Goal: Information Seeking & Learning: Check status

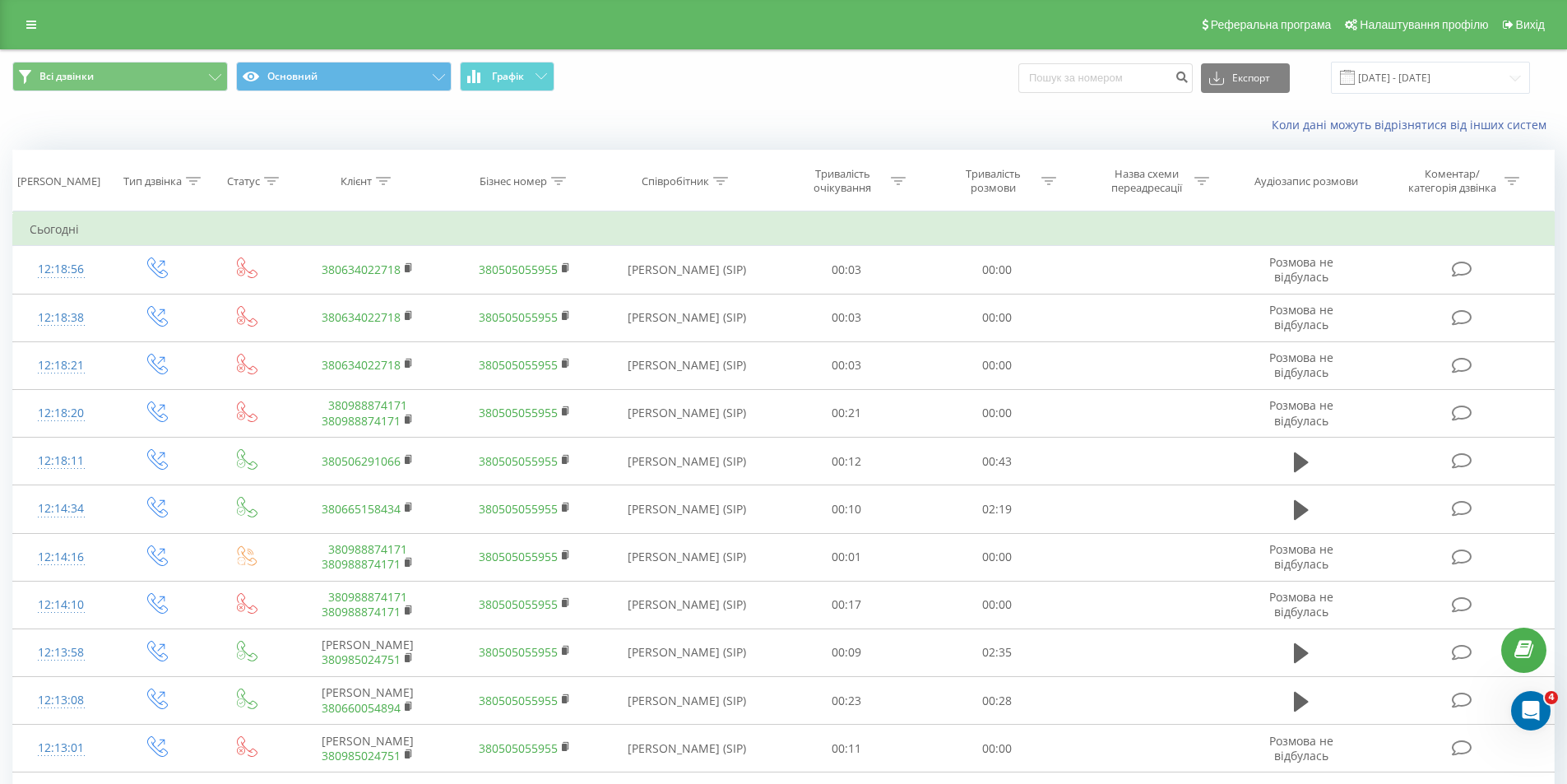
click at [7, 25] on div "Реферальна програма Налаштування профілю Вихід" at bounding box center [784, 25] width 1567 height 50
click at [23, 25] on link at bounding box center [31, 25] width 30 height 23
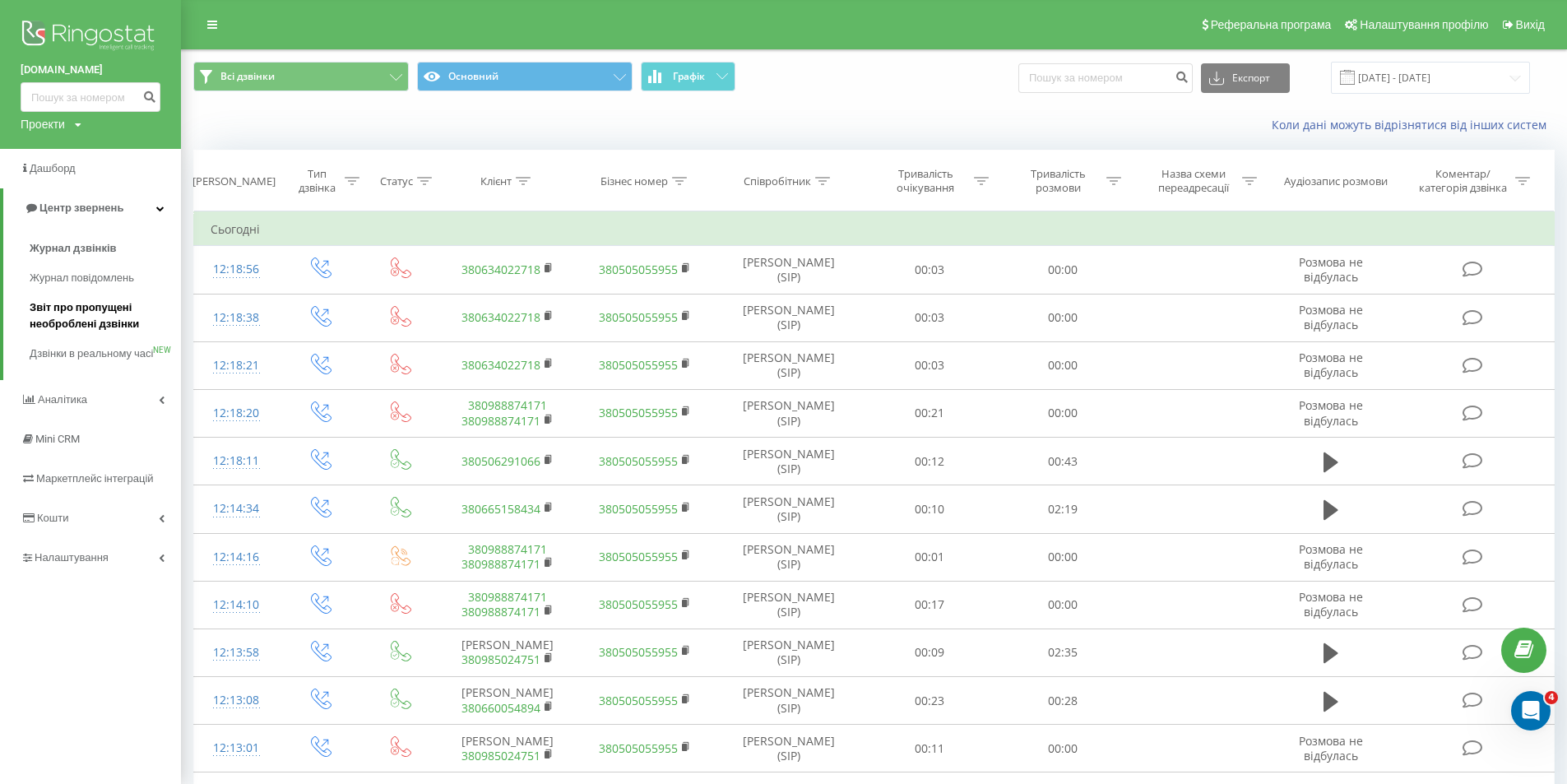
click at [80, 320] on span "Звіт про пропущені необроблені дзвінки" at bounding box center [101, 316] width 143 height 33
click at [83, 245] on span "Журнал дзвінків" at bounding box center [73, 248] width 87 height 17
click at [68, 247] on span "Журнал дзвінків" at bounding box center [73, 248] width 87 height 17
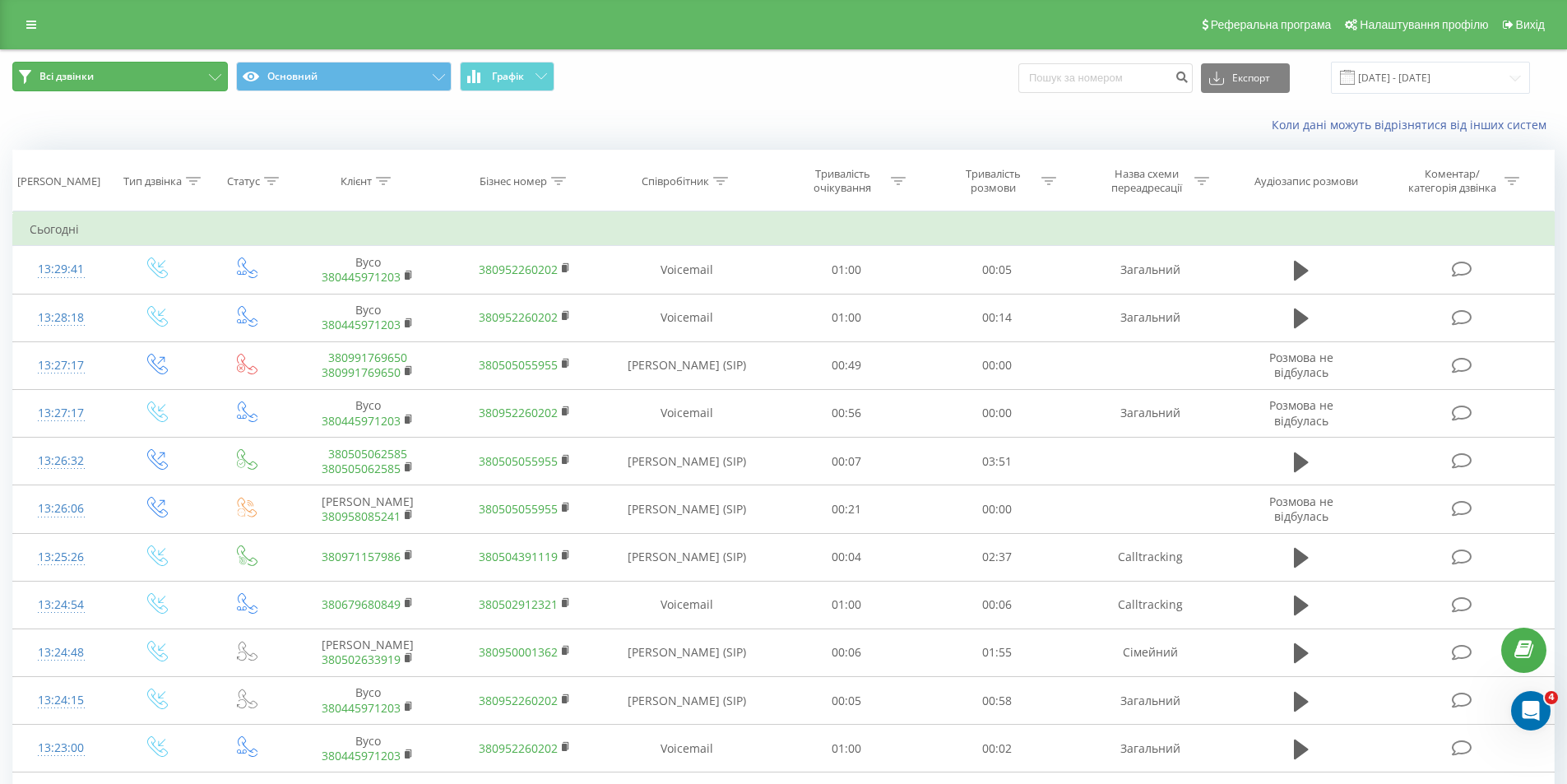
click at [123, 85] on button "Всі дзвінки" at bounding box center [120, 76] width 215 height 30
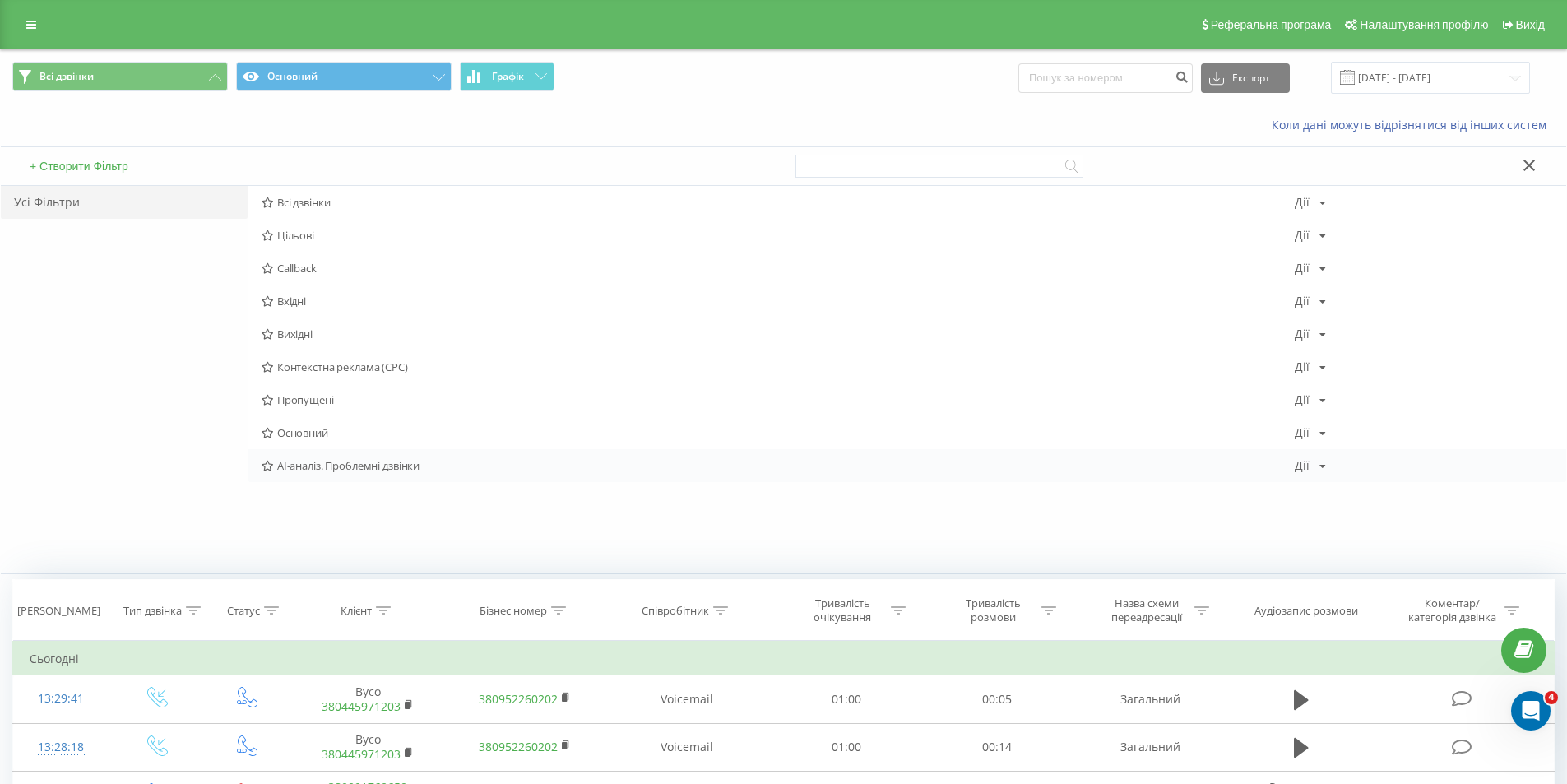
click at [326, 473] on div "AI-аналіз. Проблемні дзвінки Дії Редагувати Копіювати Видалити За замовчуванням…" at bounding box center [907, 465] width 1318 height 33
click at [348, 465] on span "AI-аналіз. Проблемні дзвінки" at bounding box center [779, 465] width 1034 height 12
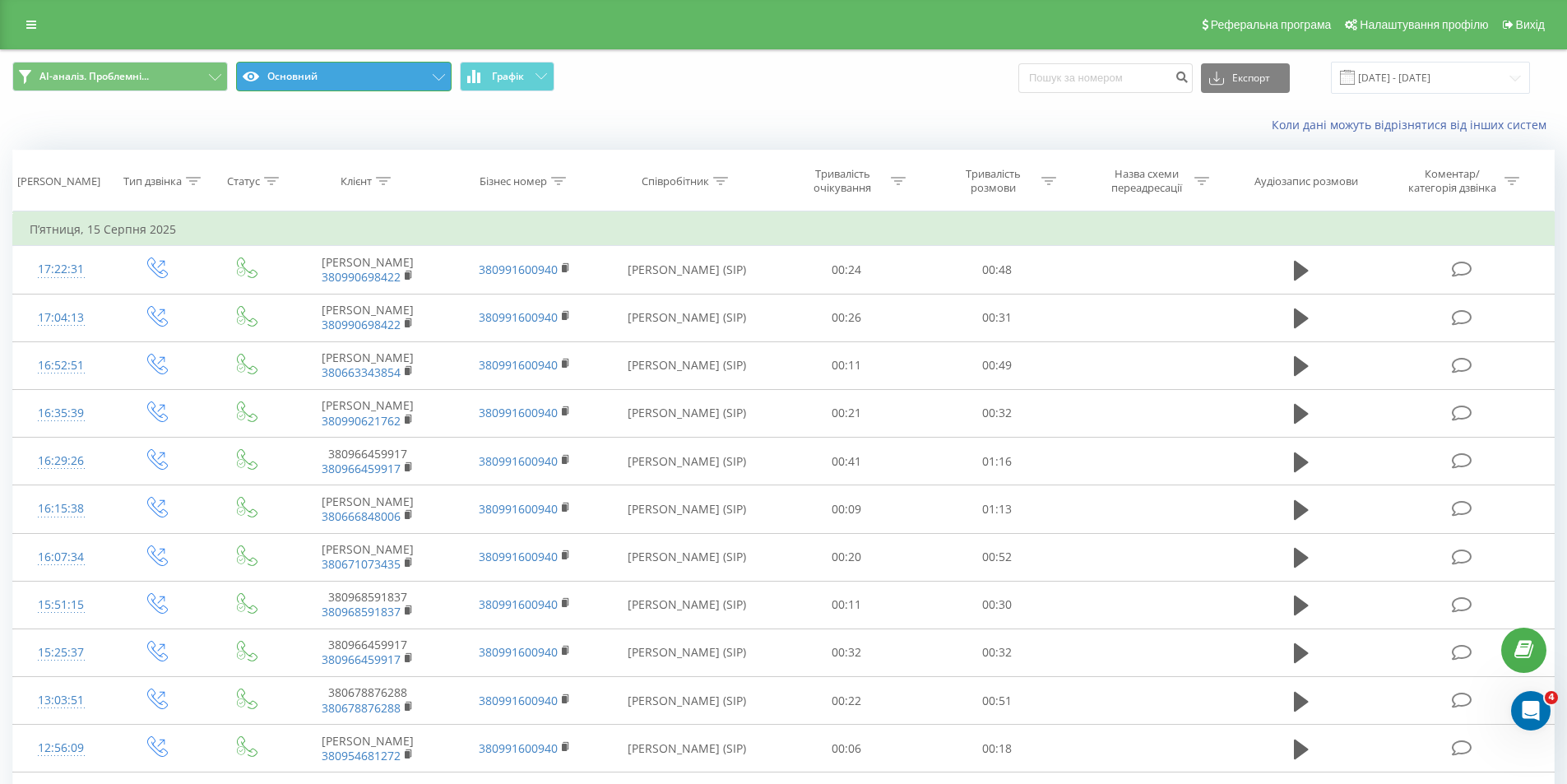
click at [368, 75] on button "Основний" at bounding box center [344, 76] width 215 height 30
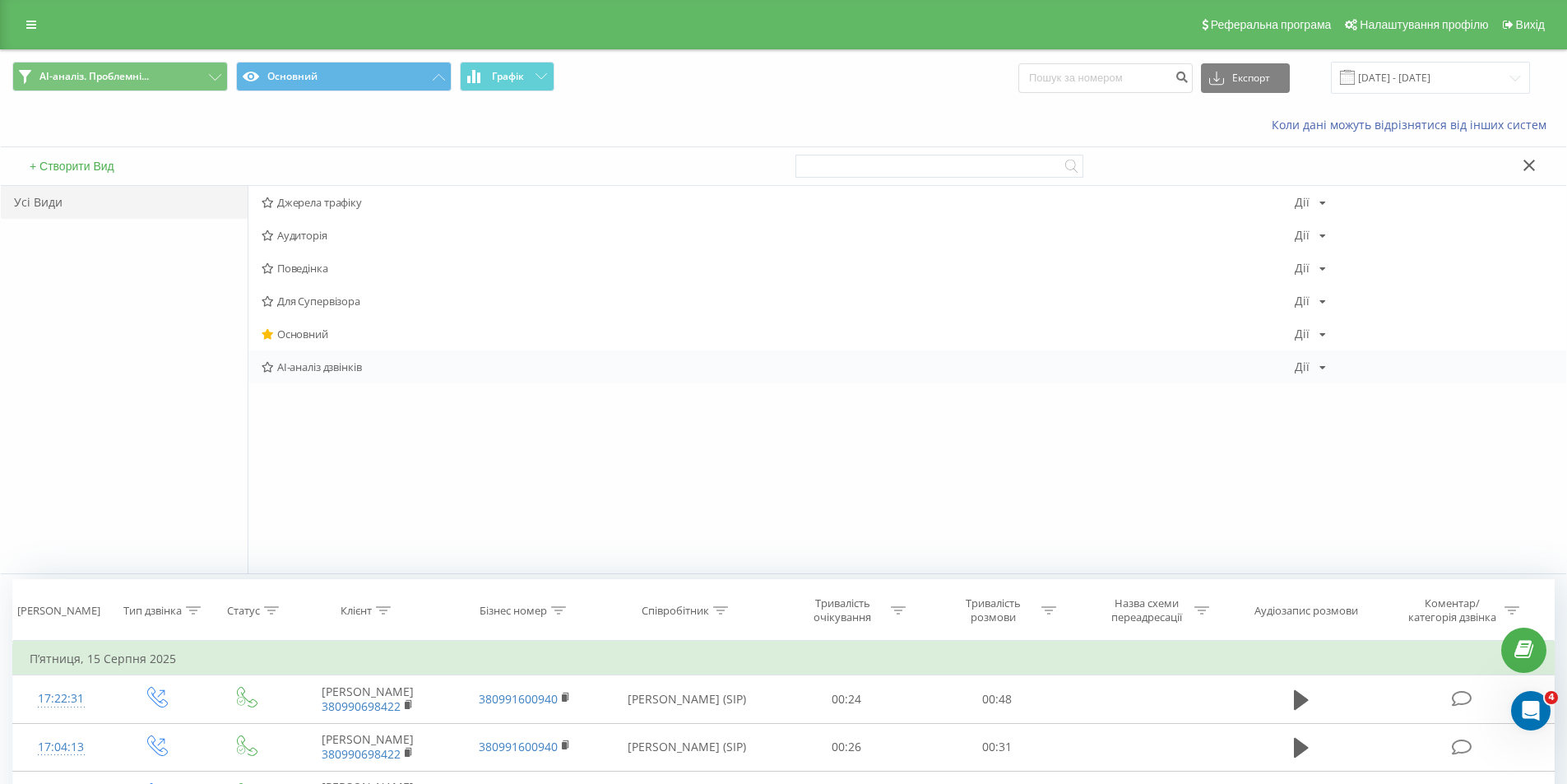
click at [345, 364] on span "AI-аналіз дзвінків" at bounding box center [779, 367] width 1034 height 12
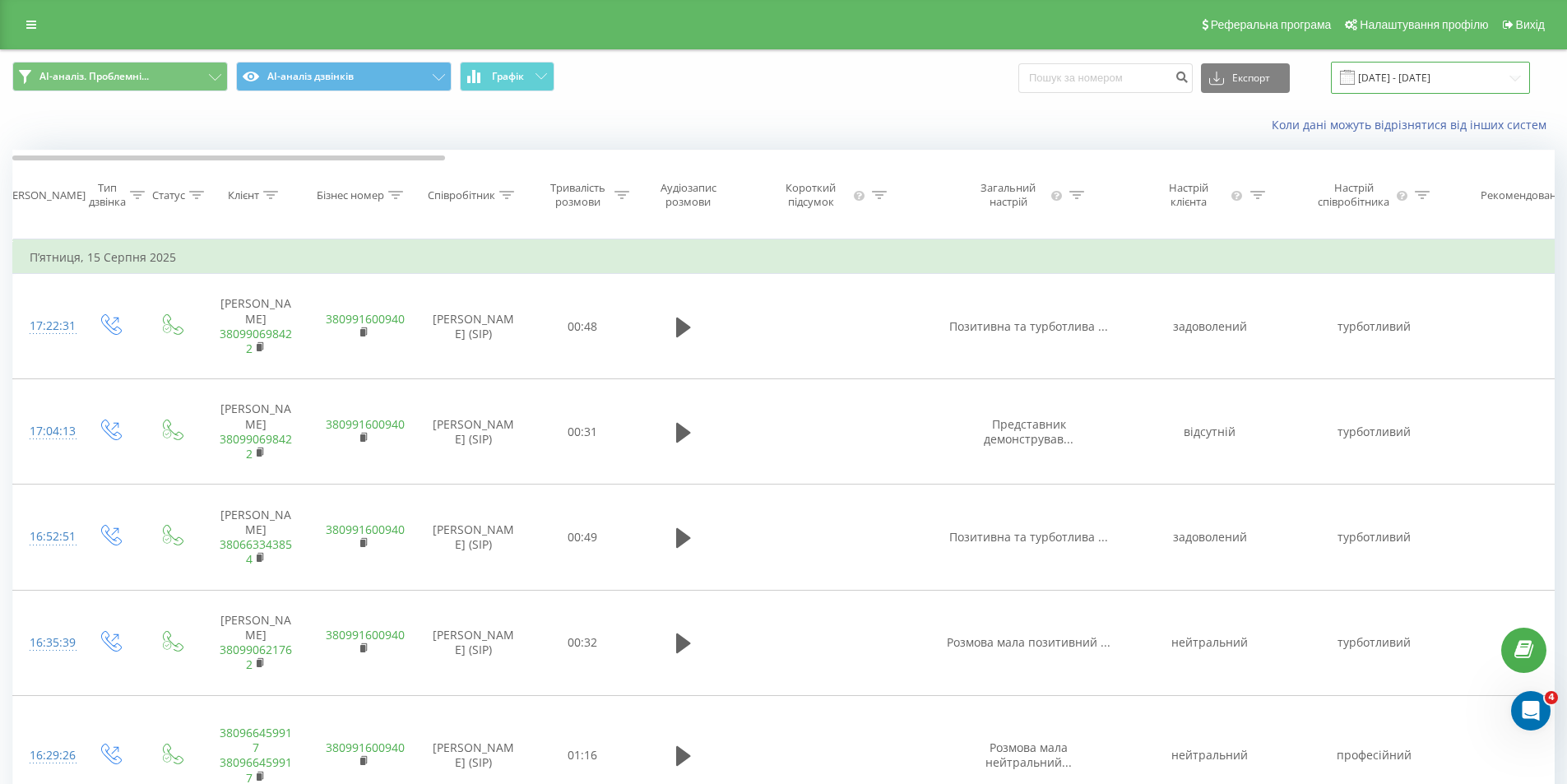
click at [1411, 68] on input "[DATE] - [DATE]" at bounding box center [1430, 77] width 199 height 32
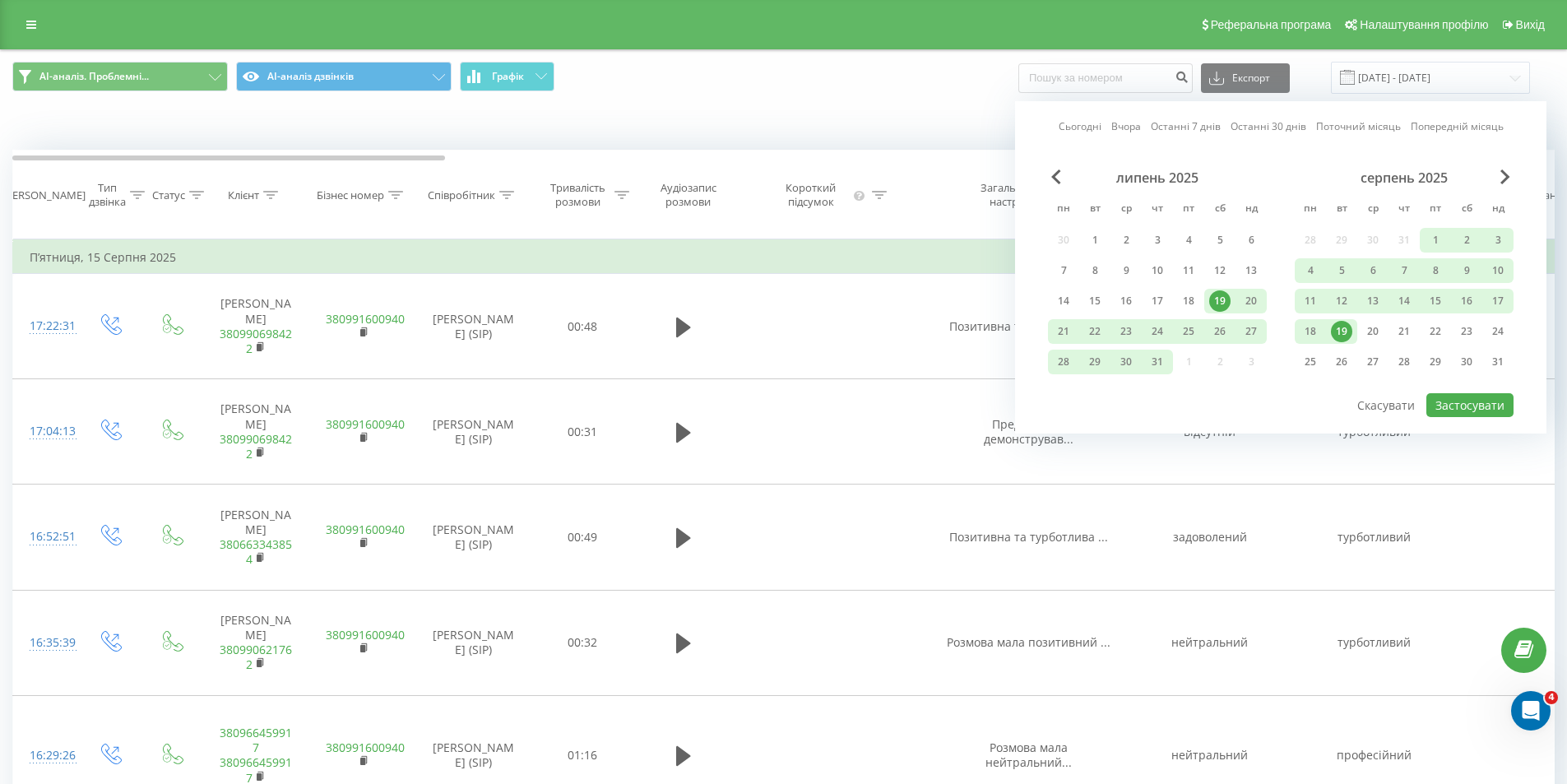
click at [1348, 327] on div "19" at bounding box center [1342, 331] width 22 height 22
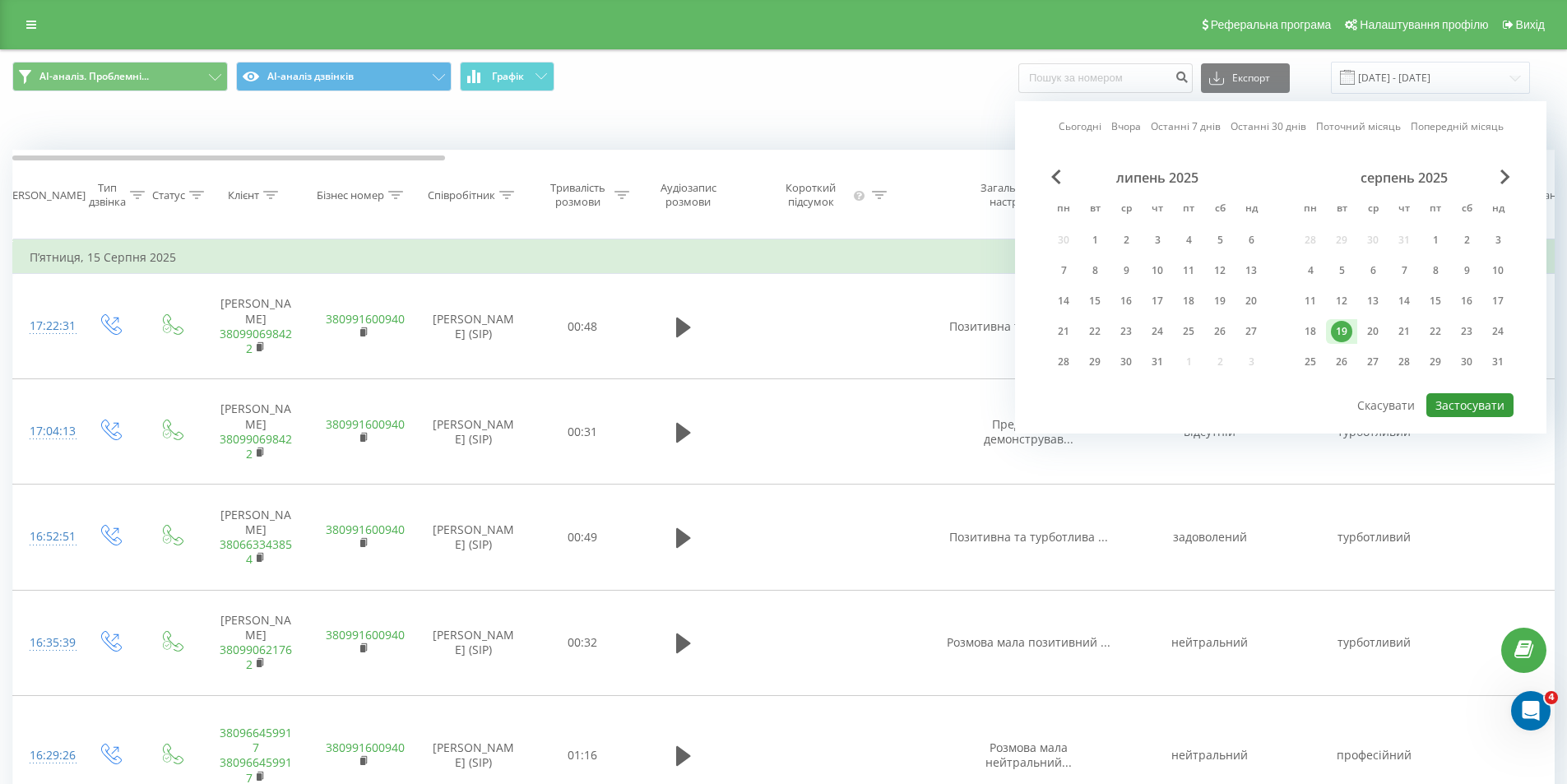
click at [1464, 412] on button "Застосувати" at bounding box center [1469, 405] width 87 height 24
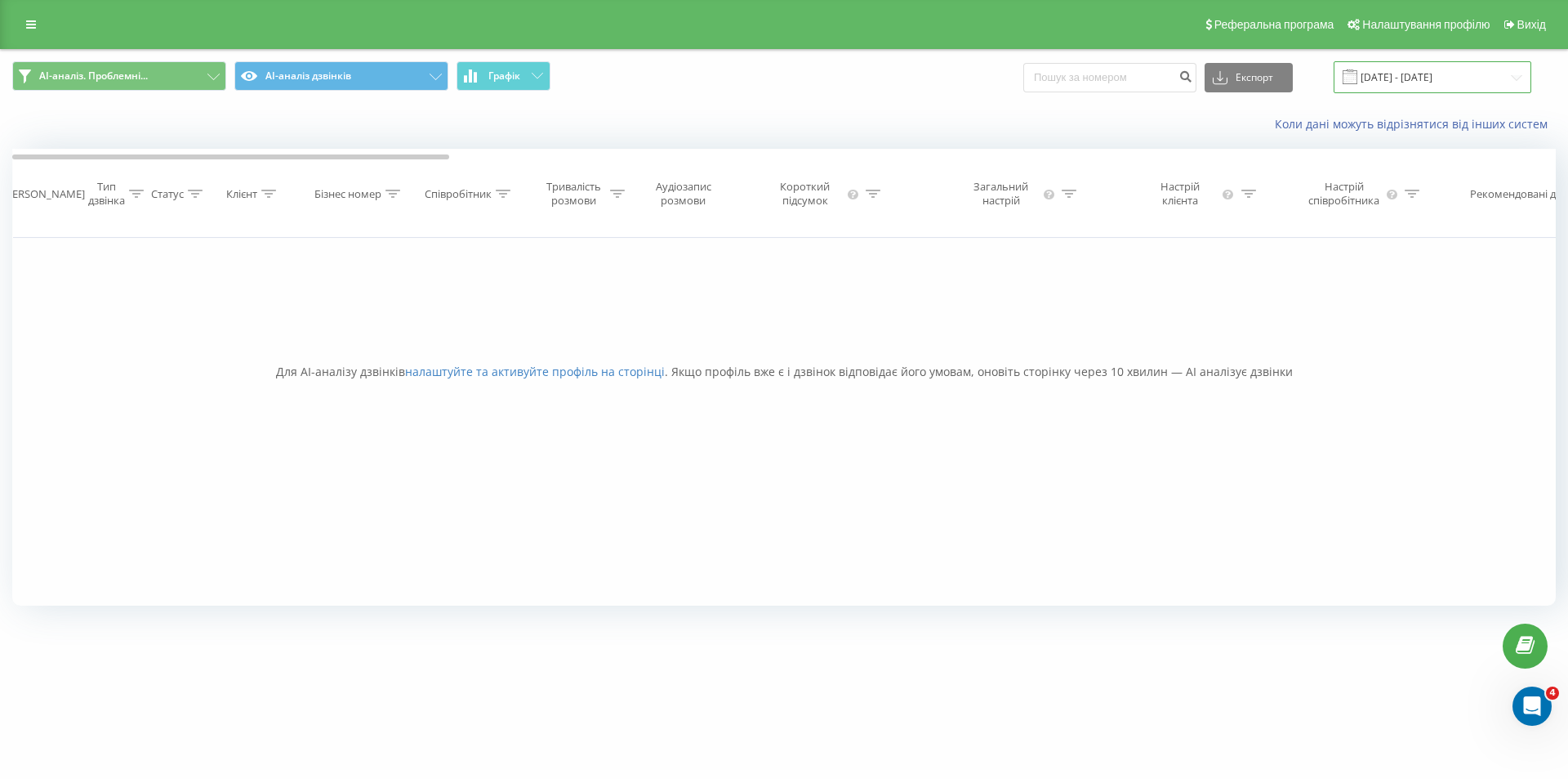
click at [1390, 84] on input "[DATE] - [DATE]" at bounding box center [1432, 77] width 197 height 32
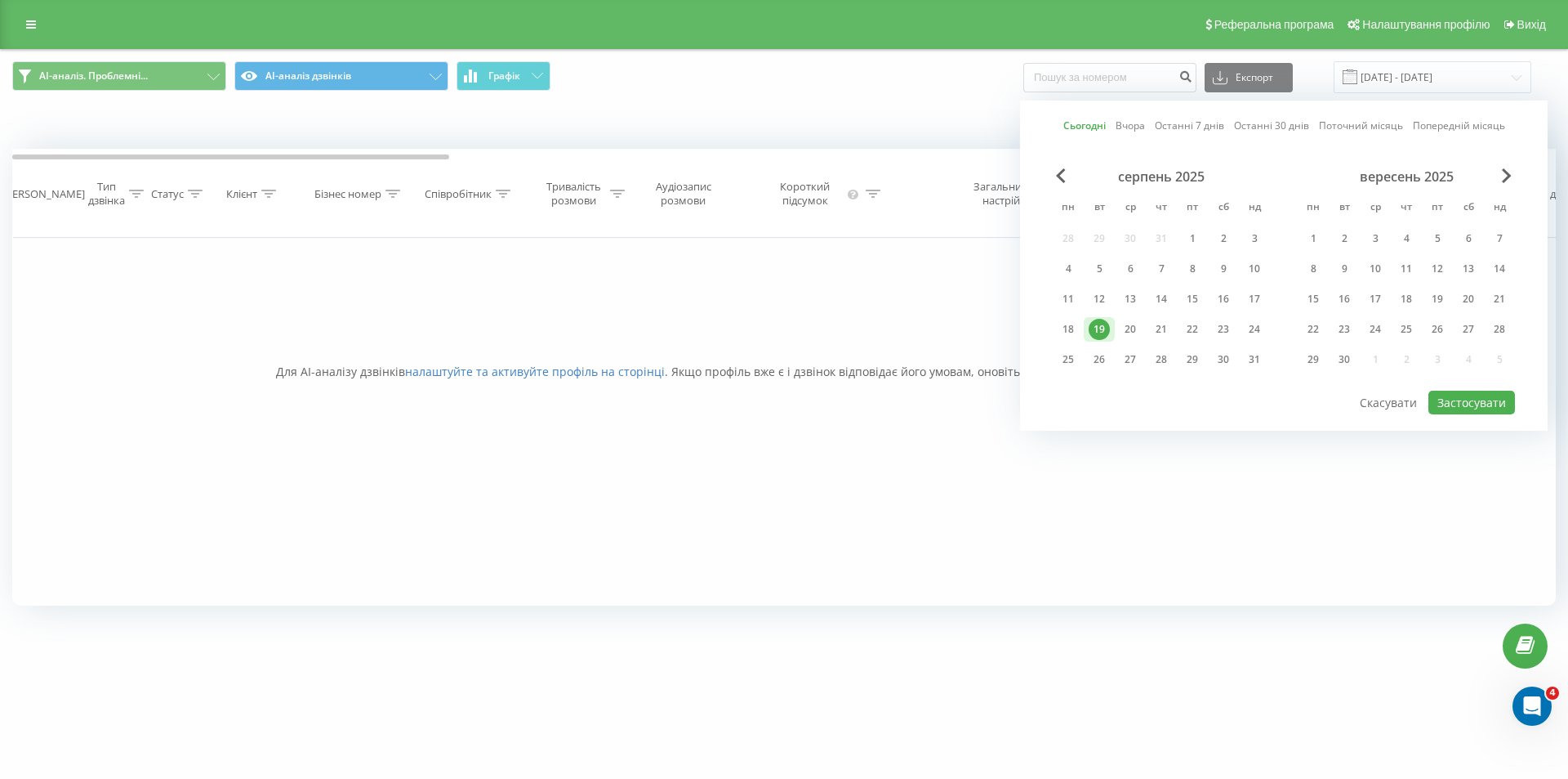
click at [761, 100] on div "AI-аналіз. Проблемні... AI-аналіз дзвінків Графік Експорт .csv .xls .xlsx [DATE…" at bounding box center [784, 77] width 1566 height 55
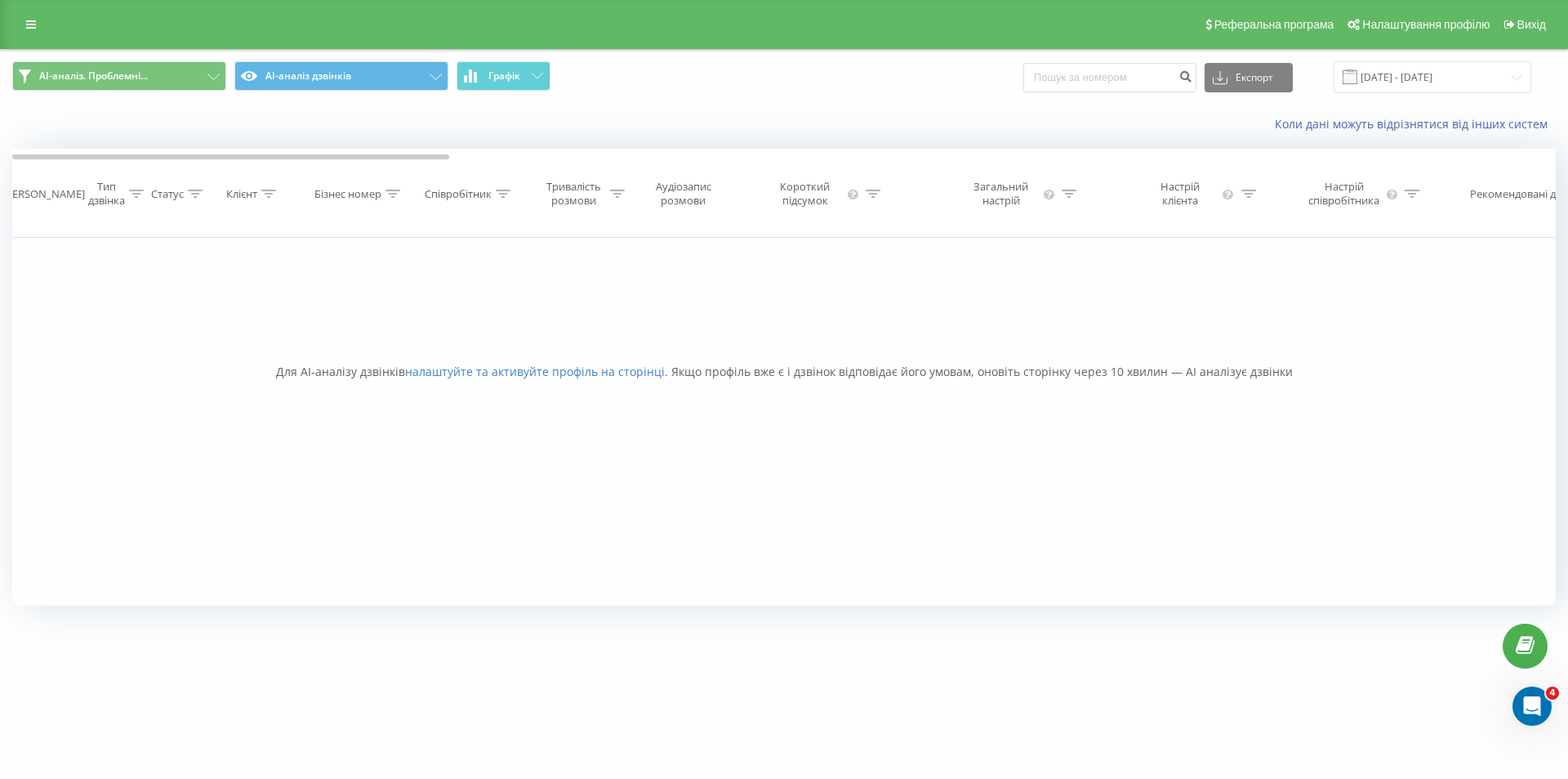
click at [925, 319] on div "Фільтрувати за умовою Дорівнює Введіть значення Скасувати OK Фільтрувати за умо…" at bounding box center [784, 421] width 1543 height 368
click at [961, 308] on div "Фільтрувати за умовою Дорівнює Введіть значення Скасувати OK Фільтрувати за умо…" at bounding box center [784, 421] width 1543 height 368
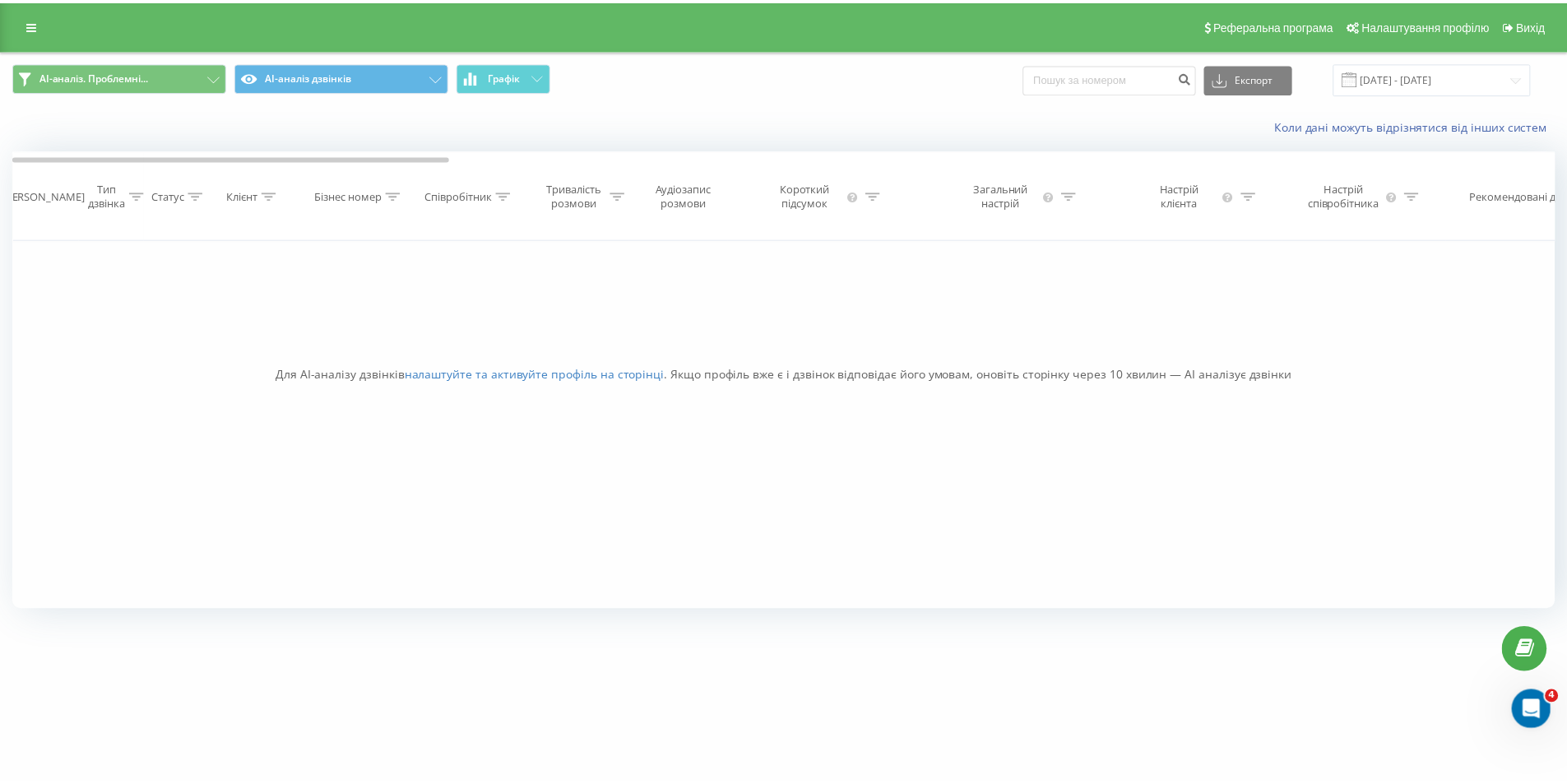
scroll to position [0, 25]
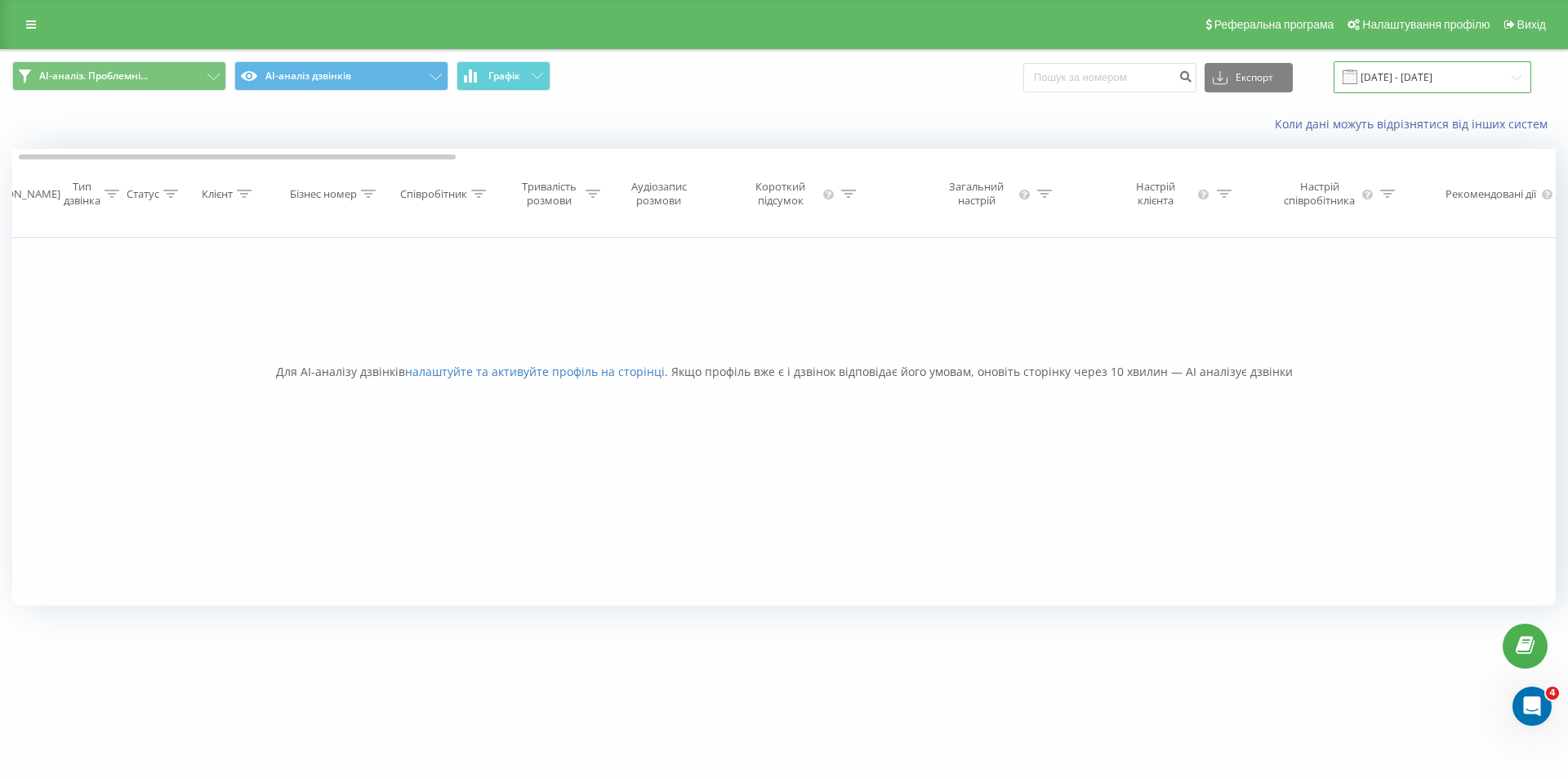
click at [1453, 67] on input "[DATE] - [DATE]" at bounding box center [1432, 77] width 197 height 32
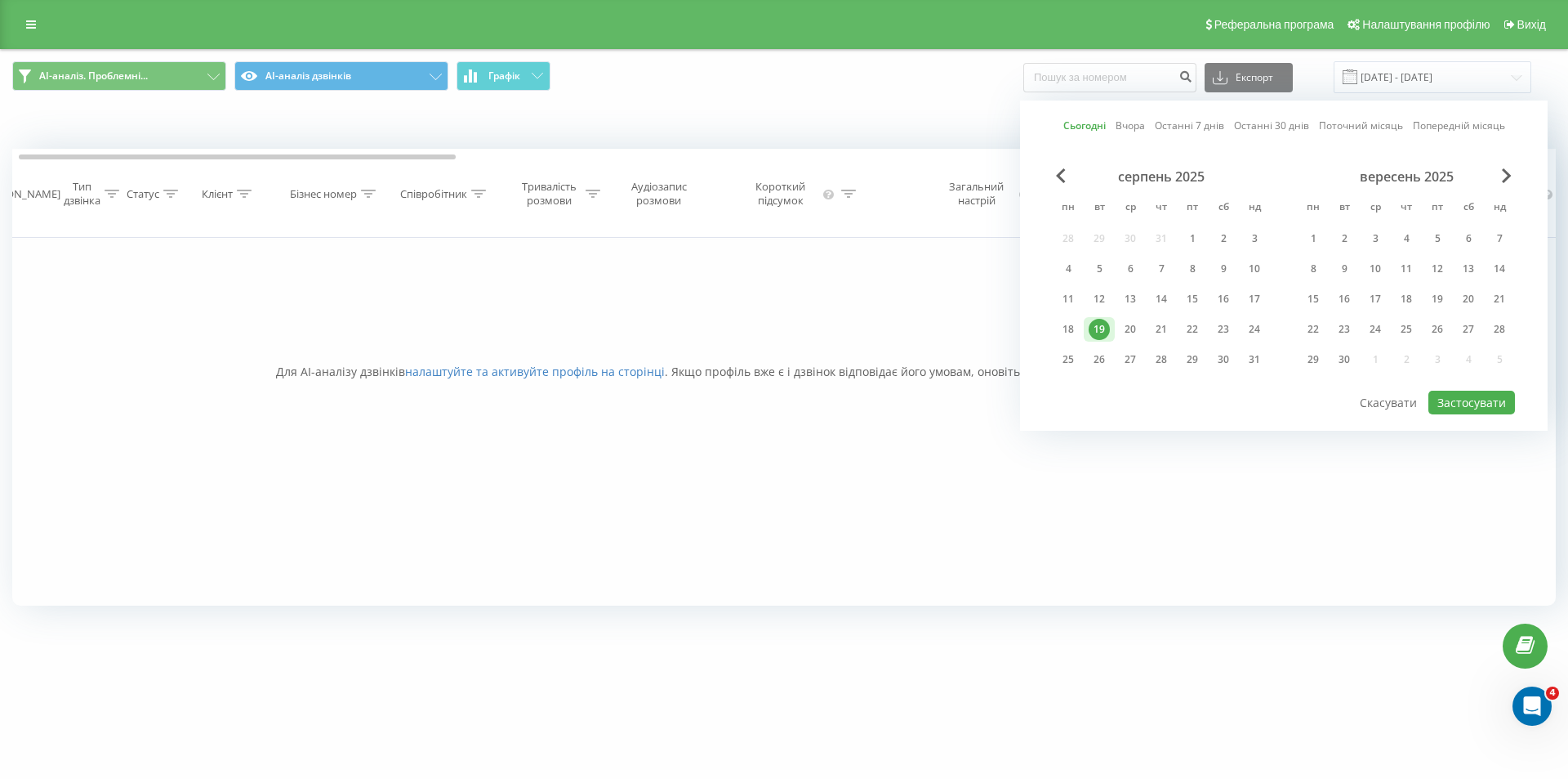
drag, startPoint x: 1189, startPoint y: 233, endPoint x: 1169, endPoint y: 254, distance: 29.0
click at [1181, 239] on div "1" at bounding box center [1192, 239] width 31 height 25
click at [1092, 334] on div "19" at bounding box center [1099, 329] width 21 height 21
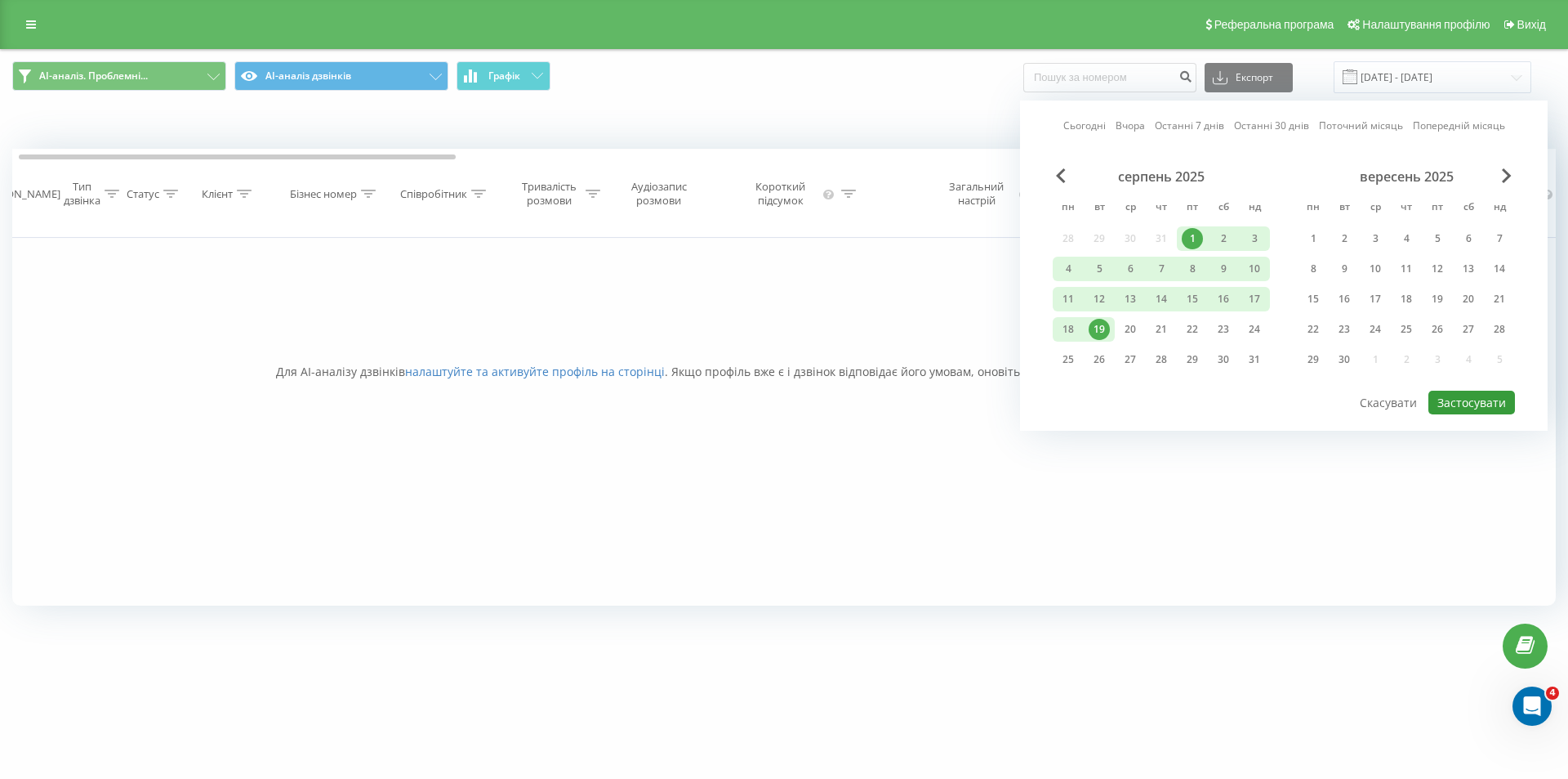
click at [1480, 407] on button "Застосувати" at bounding box center [1471, 402] width 86 height 24
type input "[DATE] - [DATE]"
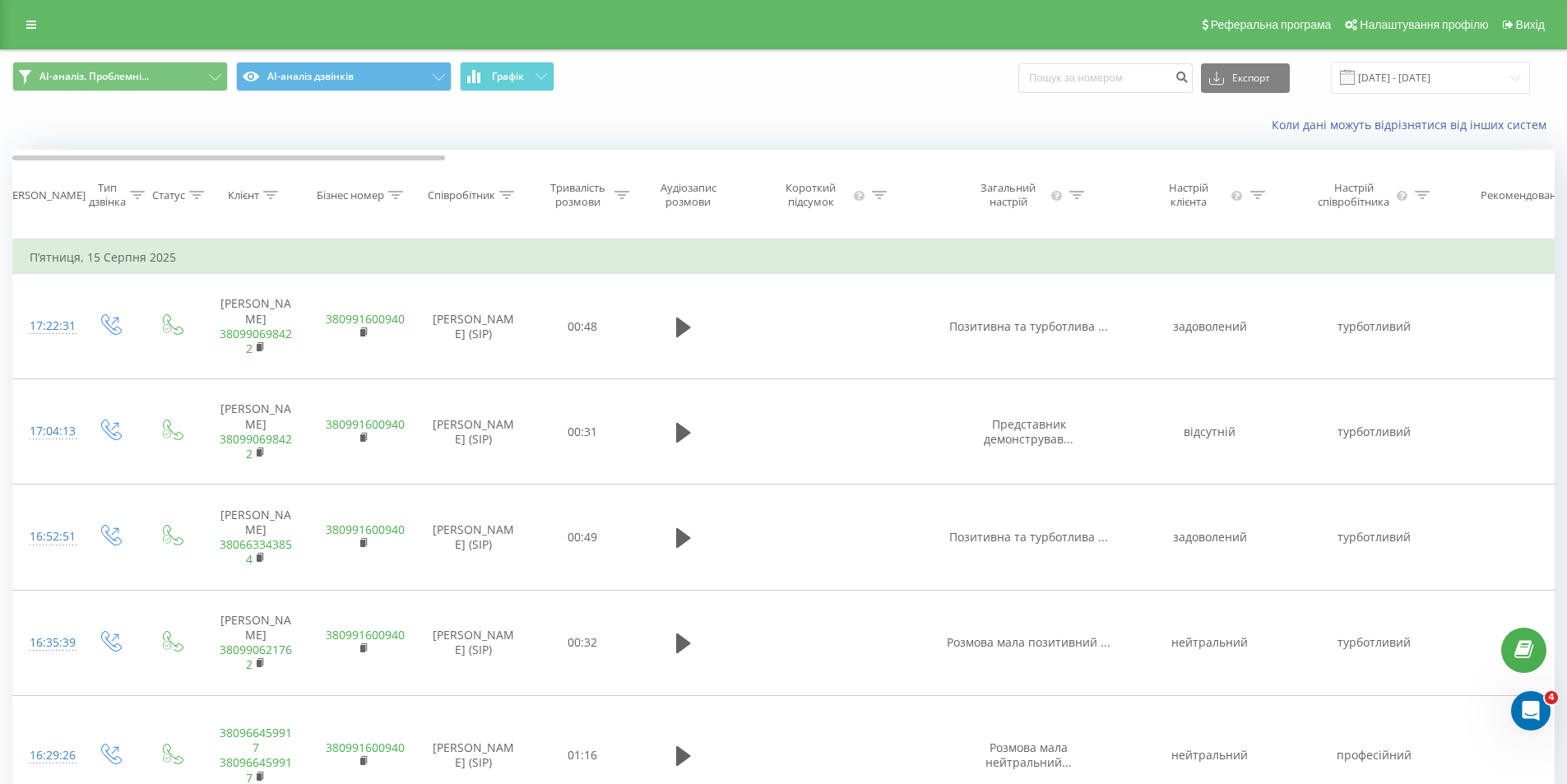
click at [944, 122] on div "Коли дані можуть відрізнятися вiд інших систем" at bounding box center [1077, 125] width 978 height 17
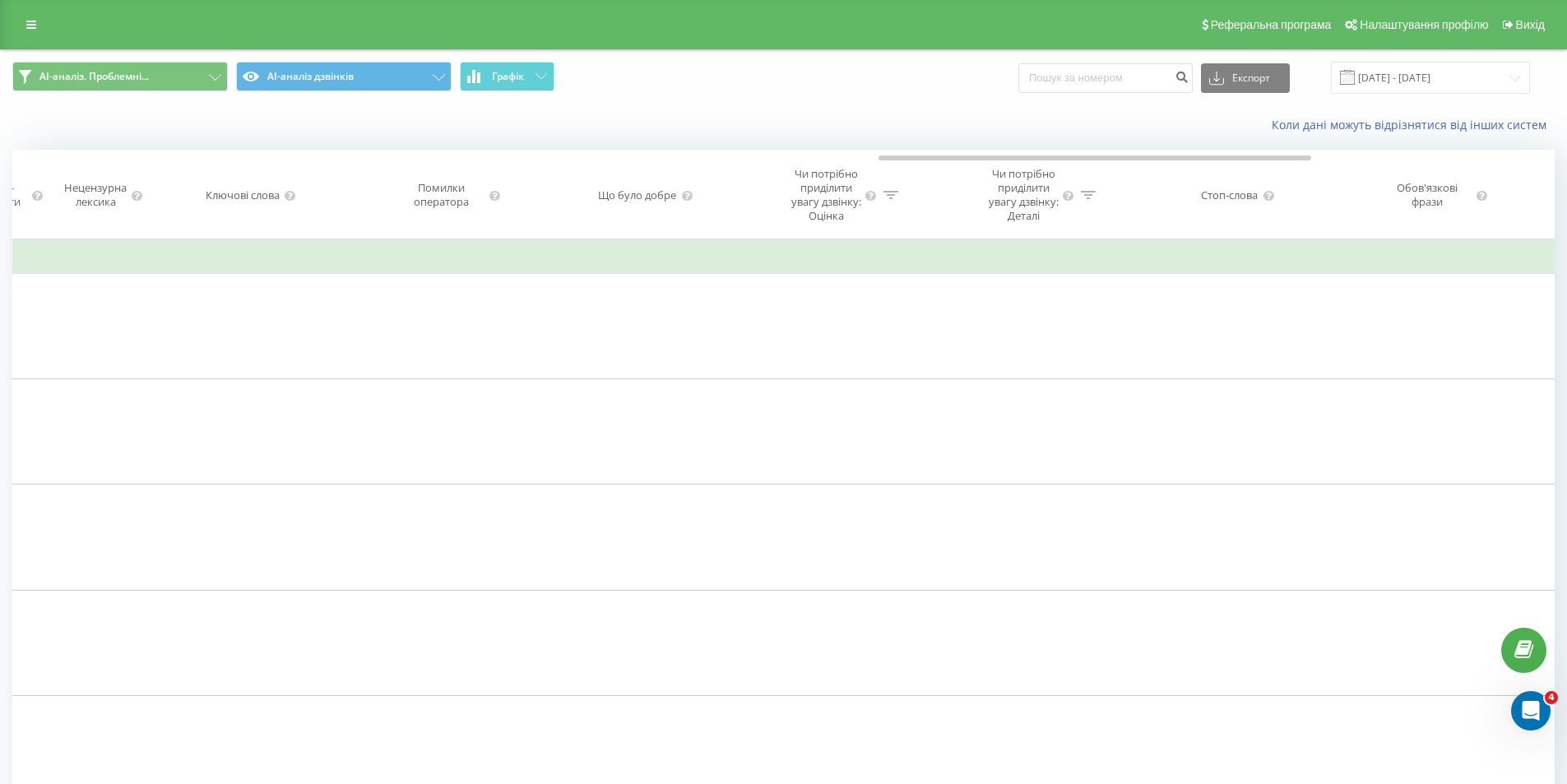
click at [1256, 202] on div "Стоп-слова" at bounding box center [1229, 195] width 57 height 14
click at [1269, 200] on icon at bounding box center [1268, 195] width 12 height 11
click at [1242, 202] on div "Стоп-слова" at bounding box center [1229, 195] width 57 height 14
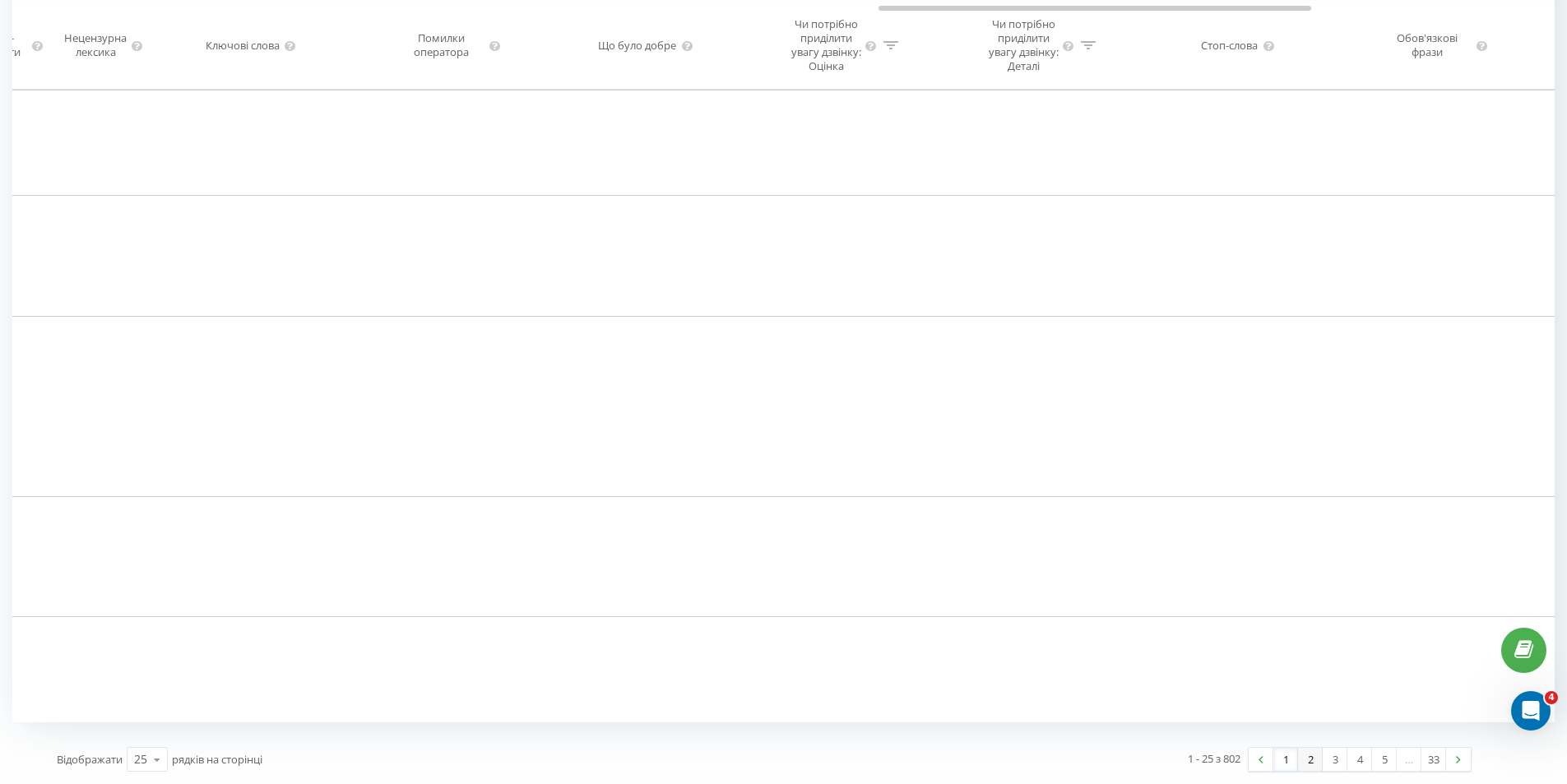
click at [1310, 748] on link "2" at bounding box center [1310, 759] width 25 height 23
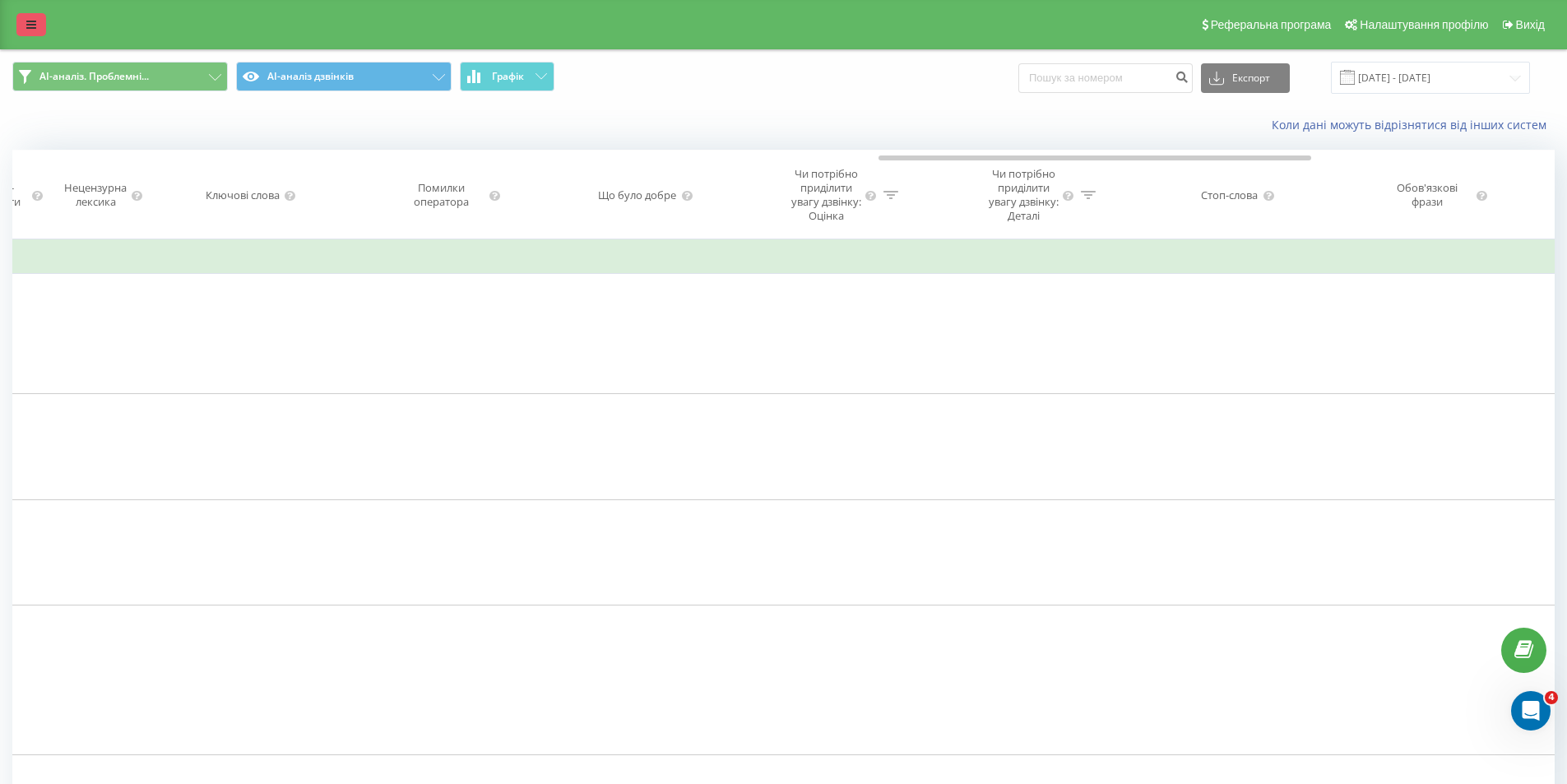
click at [33, 26] on icon at bounding box center [31, 25] width 10 height 12
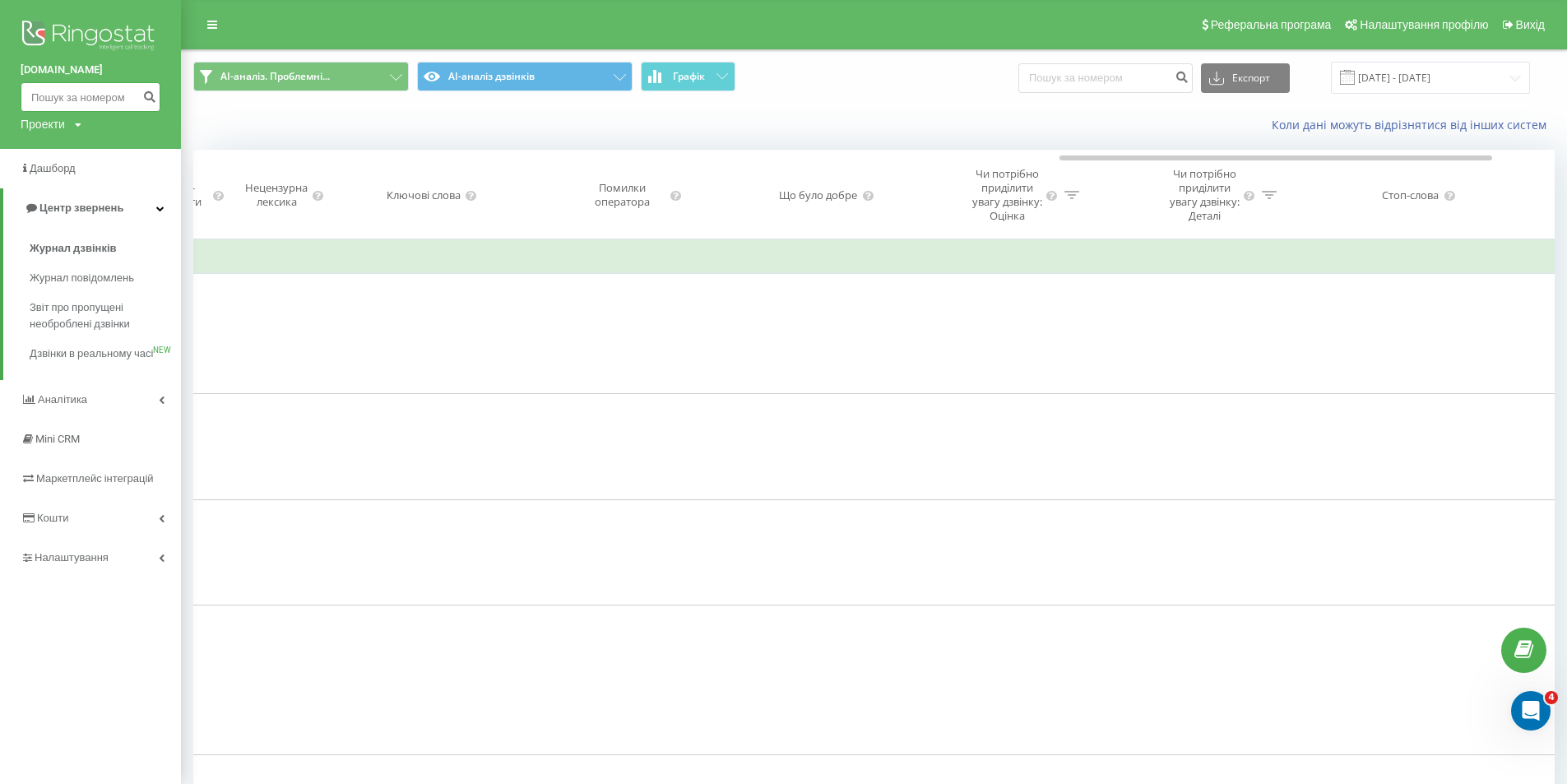
click at [87, 91] on input at bounding box center [90, 97] width 140 height 30
paste input "380952260202"
type input "380952260202"
click at [143, 101] on button "submit" at bounding box center [149, 97] width 22 height 30
